Goal: Browse casually

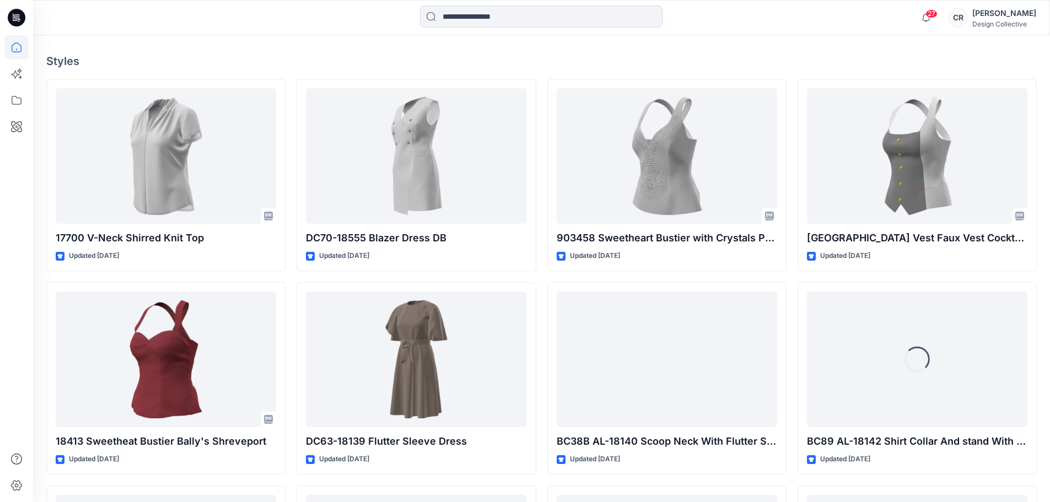
scroll to position [276, 0]
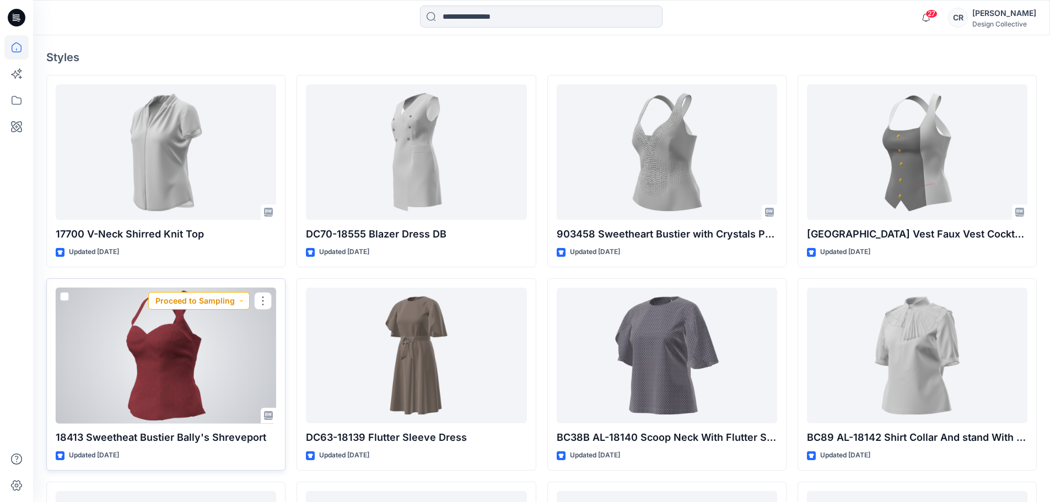
click at [236, 303] on button "Proceed to Sampling" at bounding box center [198, 301] width 101 height 18
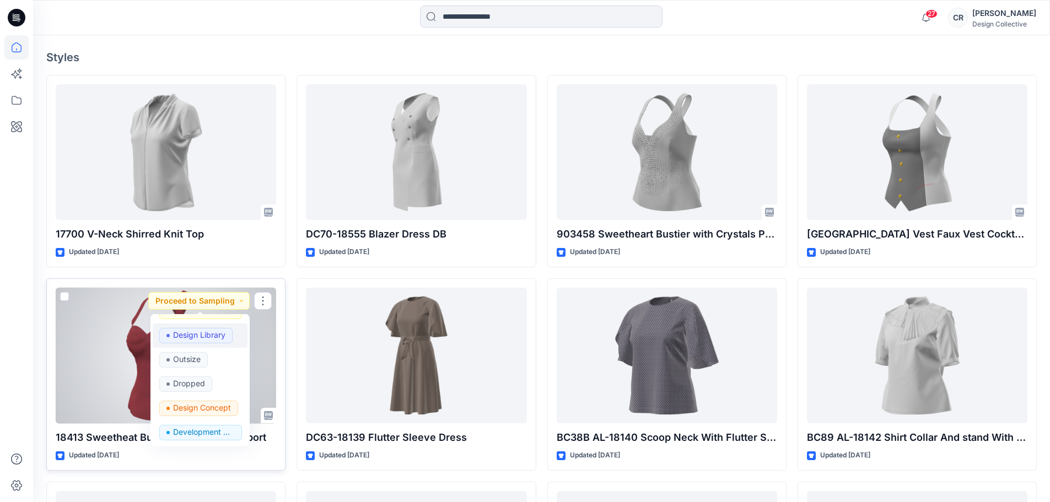
scroll to position [115, 0]
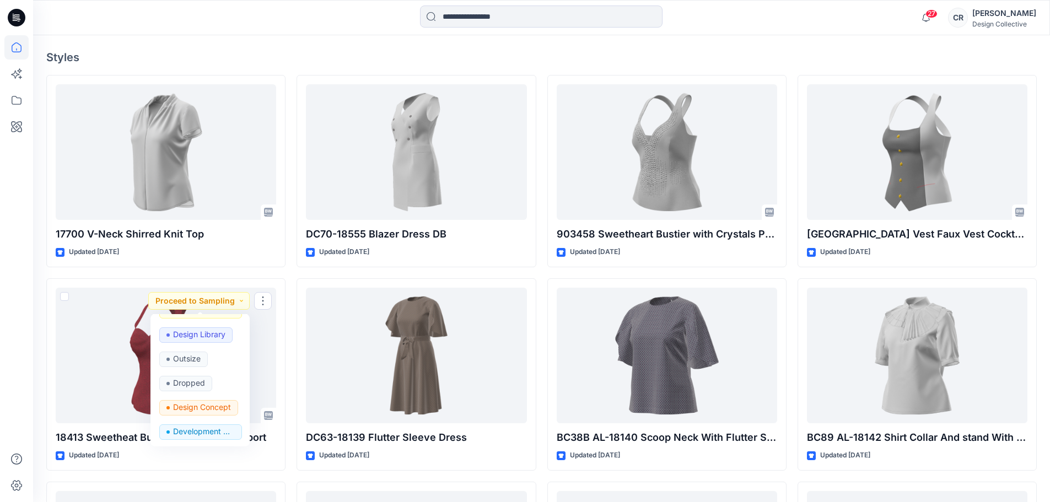
click at [772, 42] on div "Welcome back, [PERSON_NAME] New New Find the Right Garment Instantly With AI Ma…" at bounding box center [541, 243] width 1017 height 967
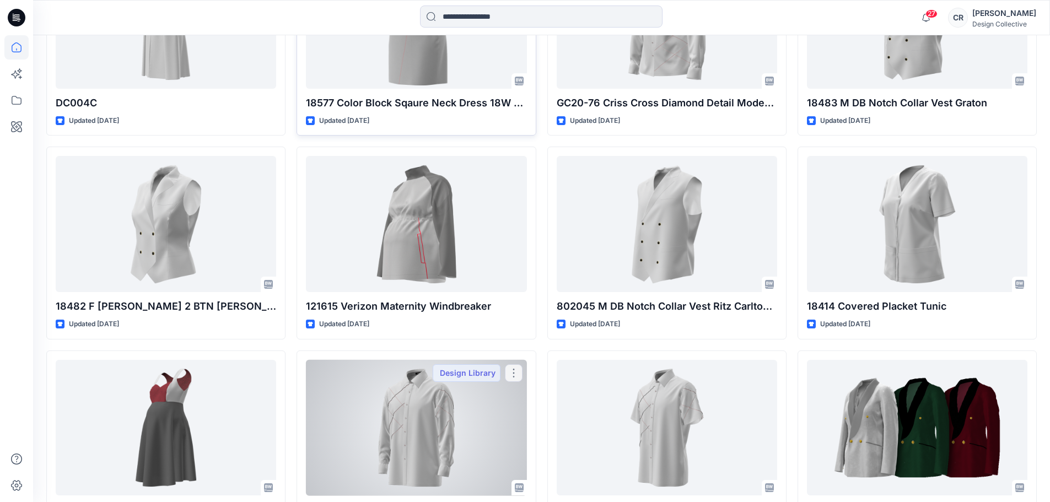
scroll to position [1111, 0]
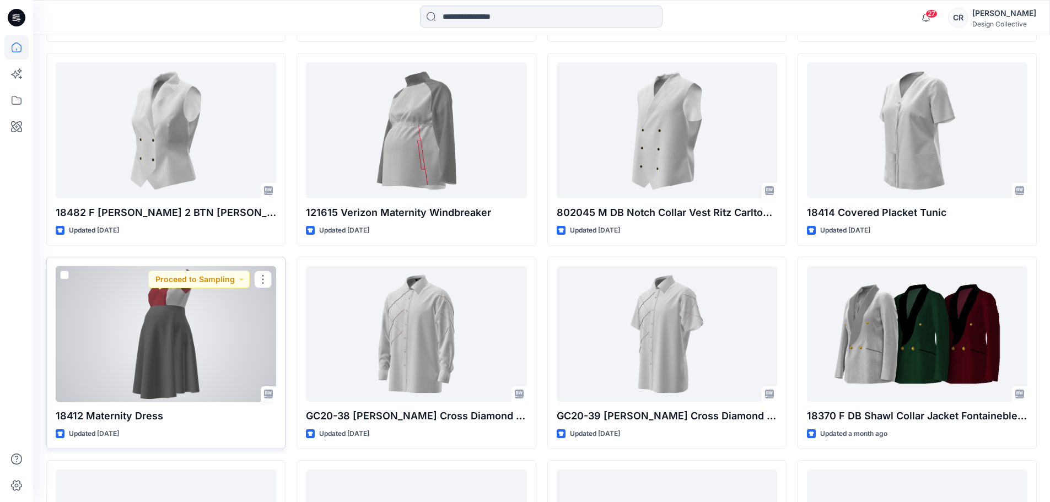
click at [172, 318] on div at bounding box center [166, 334] width 220 height 136
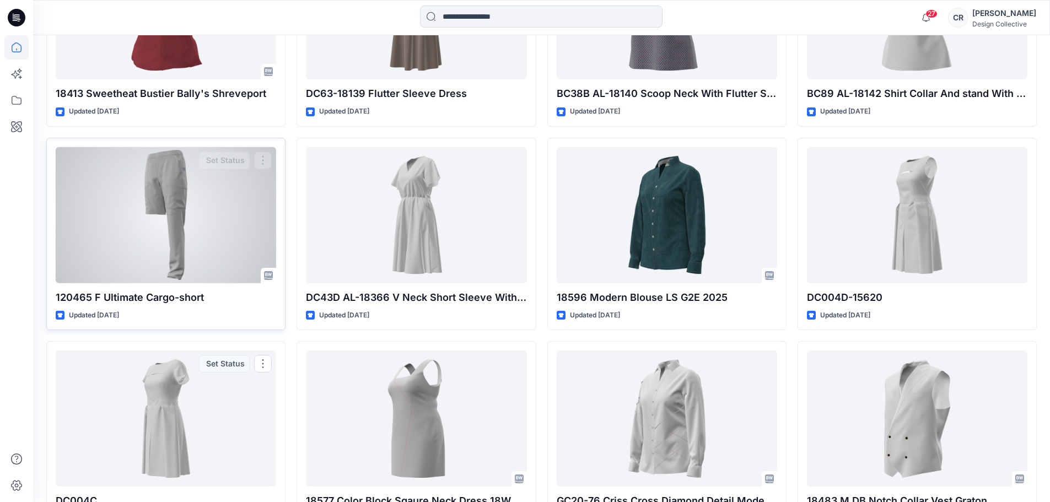
scroll to position [450, 0]
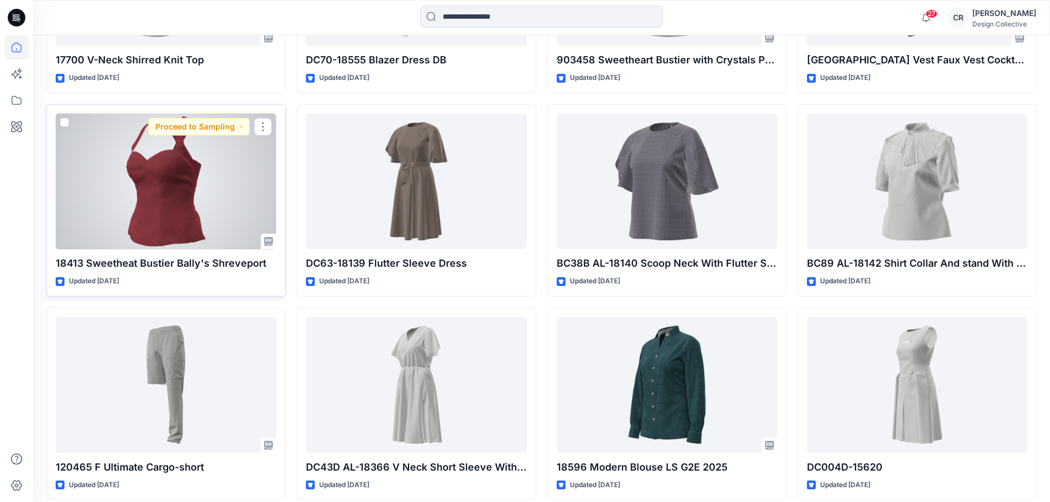
click at [180, 222] on div at bounding box center [166, 182] width 220 height 136
